Goal: Find specific page/section: Find specific page/section

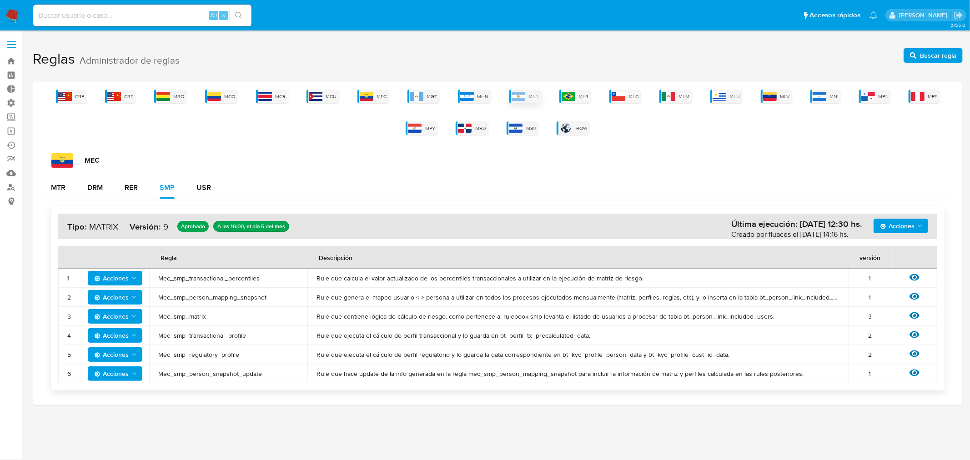
click at [524, 98] on img at bounding box center [518, 96] width 14 height 9
click at [536, 91] on div "MLA" at bounding box center [525, 97] width 32 height 14
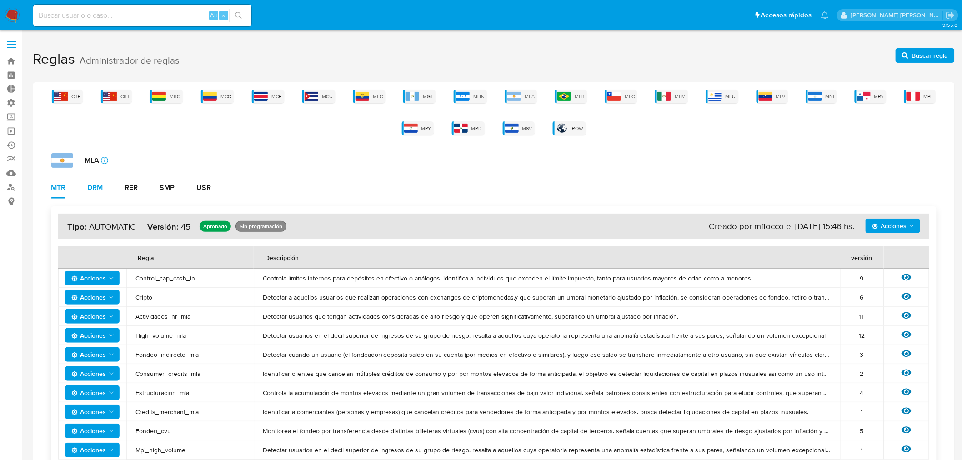
click at [97, 187] on div "DRM" at bounding box center [94, 187] width 15 height 7
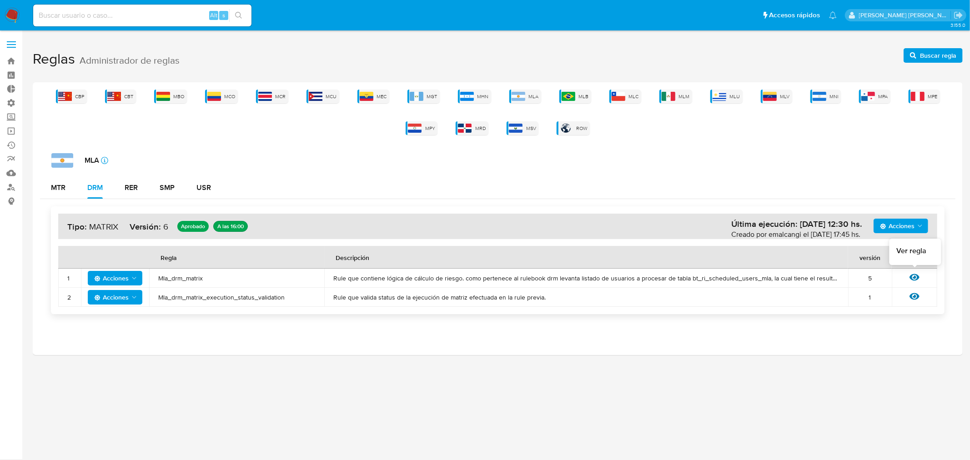
click at [915, 275] on icon at bounding box center [914, 277] width 10 height 7
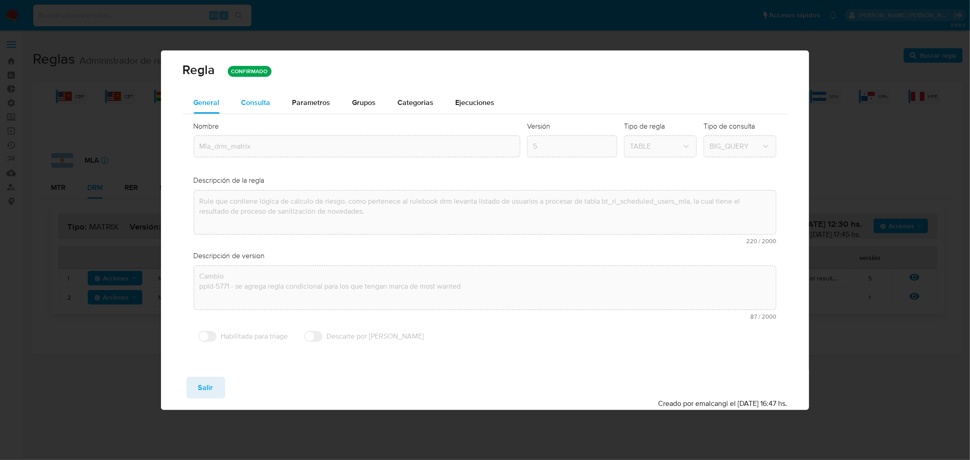
click at [247, 103] on span "Consulta" at bounding box center [255, 102] width 29 height 10
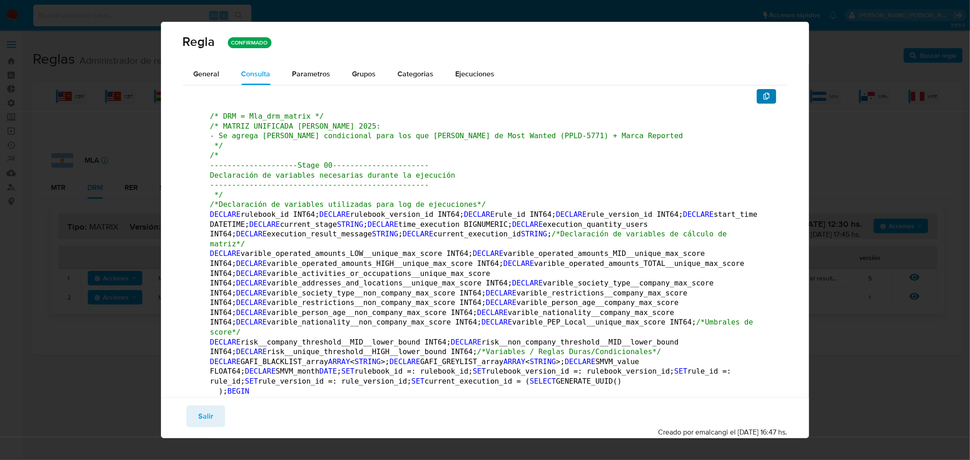
click at [763, 93] on icon "button" at bounding box center [766, 96] width 7 height 7
